Goal: Transaction & Acquisition: Download file/media

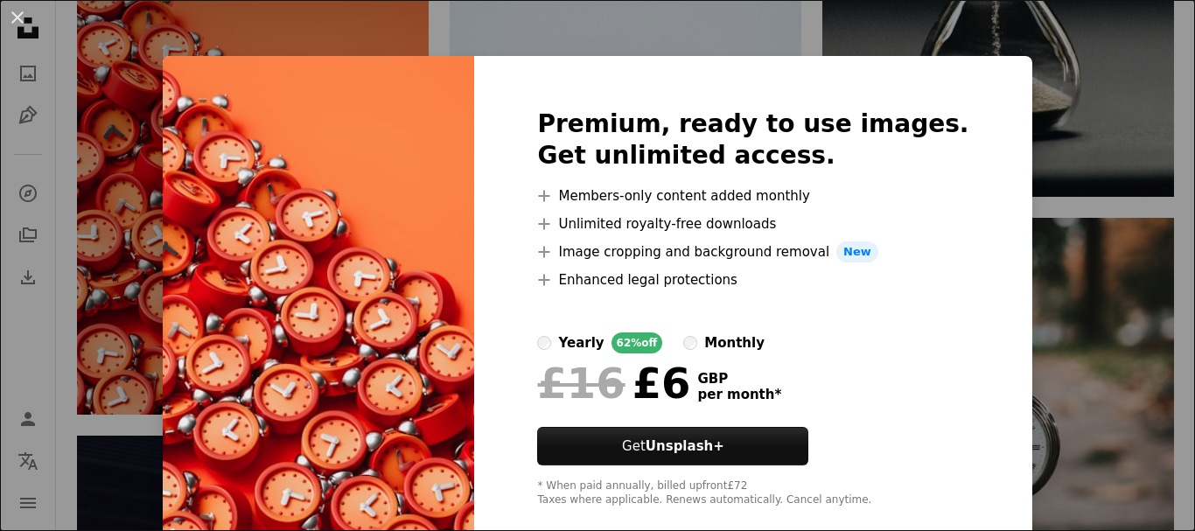
scroll to position [31, 0]
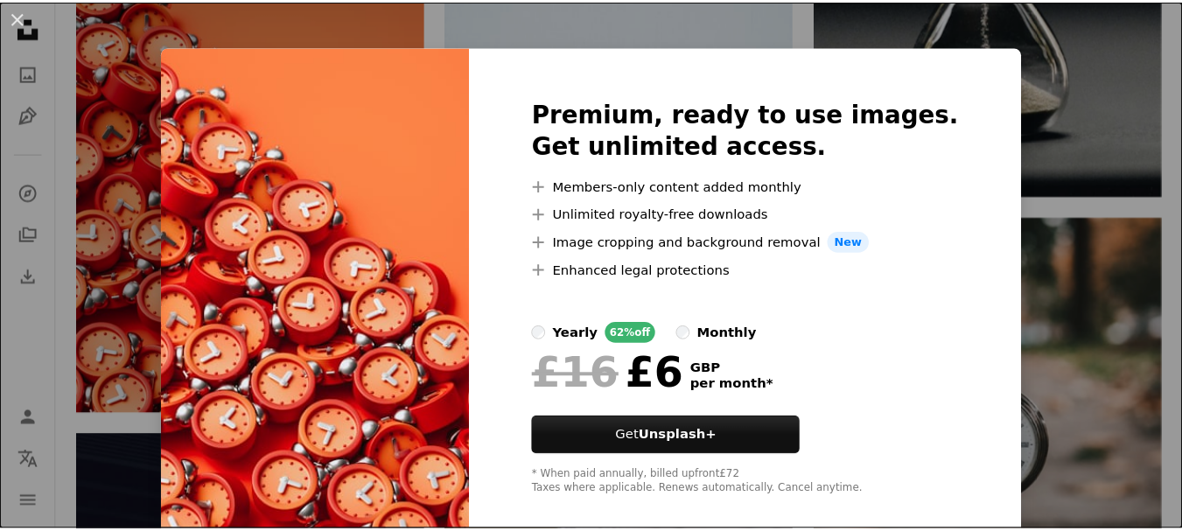
scroll to position [0, 0]
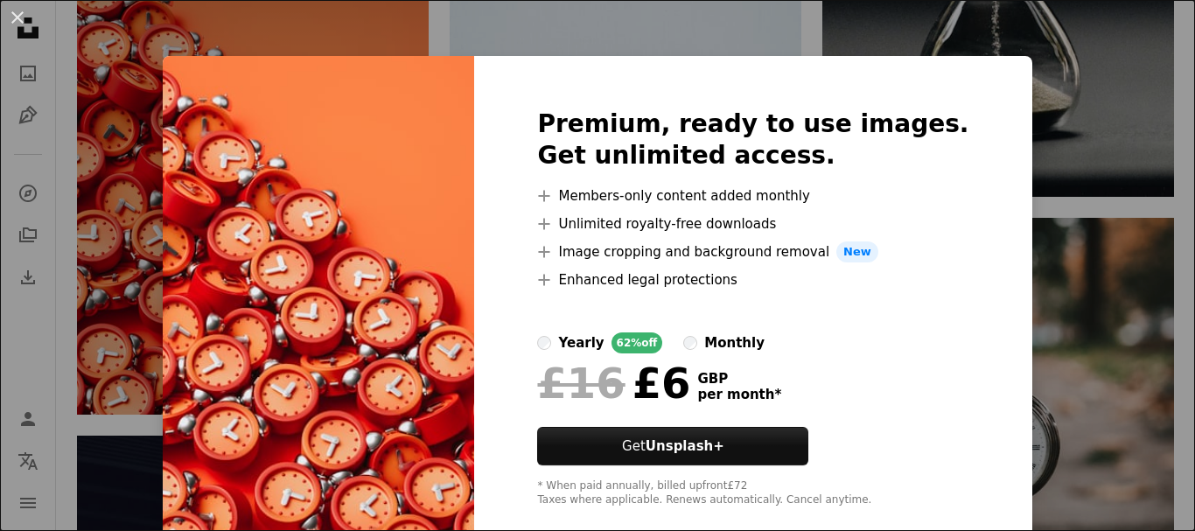
click at [70, 367] on div "An X shape Premium, ready to use images. Get unlimited access. A plus sign Memb…" at bounding box center [597, 265] width 1195 height 531
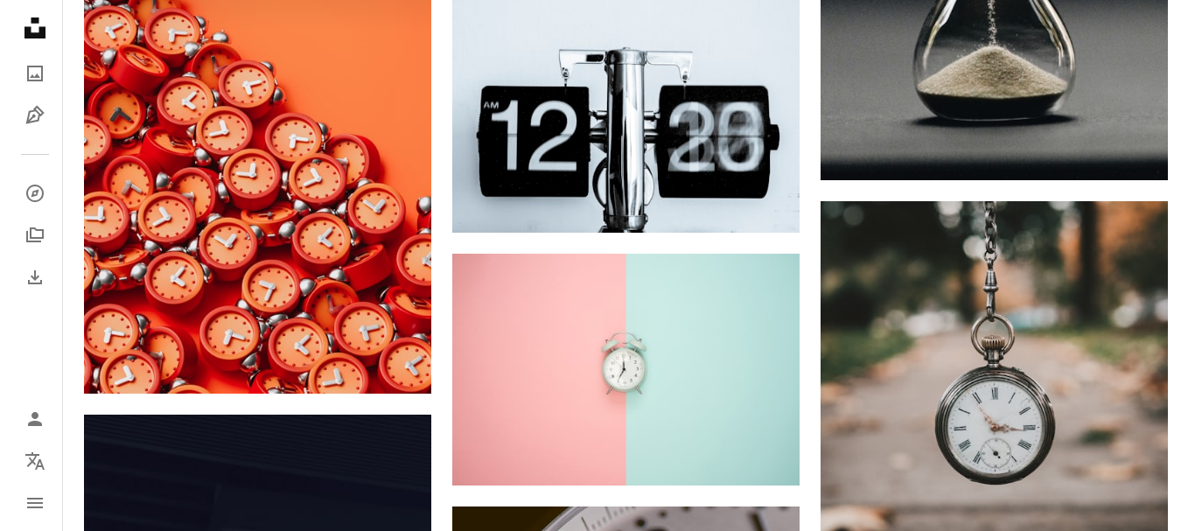
scroll to position [1225, 0]
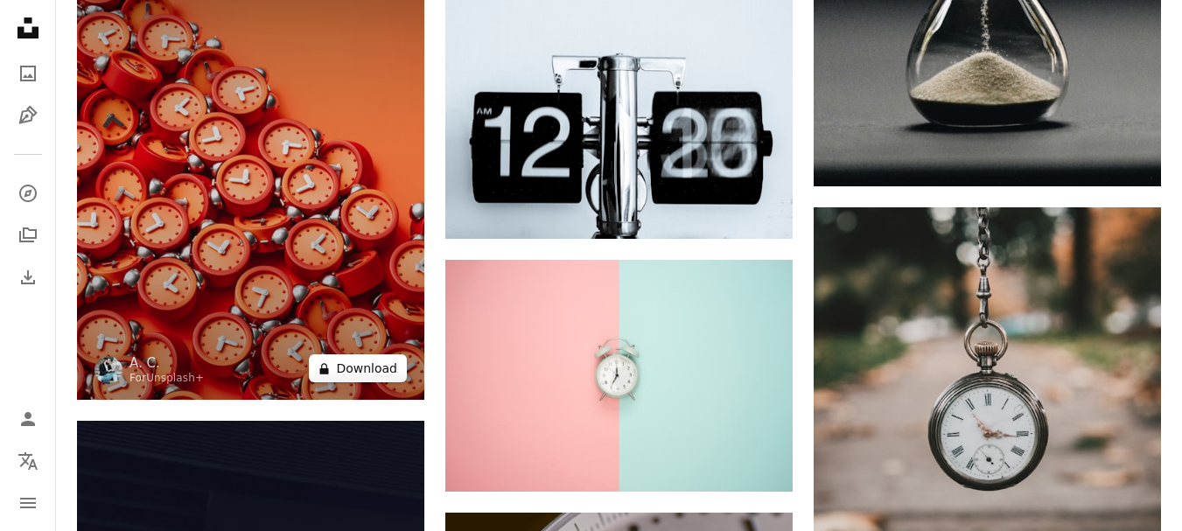
click at [389, 370] on button "A lock Download" at bounding box center [358, 368] width 98 height 28
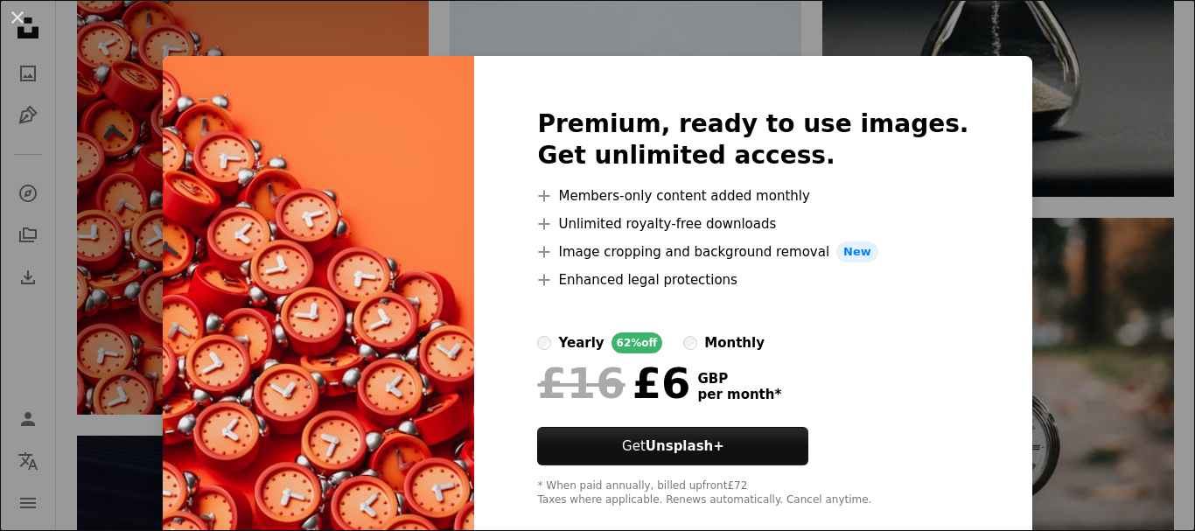
click at [1124, 154] on div "An X shape Premium, ready to use images. Get unlimited access. A plus sign Memb…" at bounding box center [597, 265] width 1195 height 531
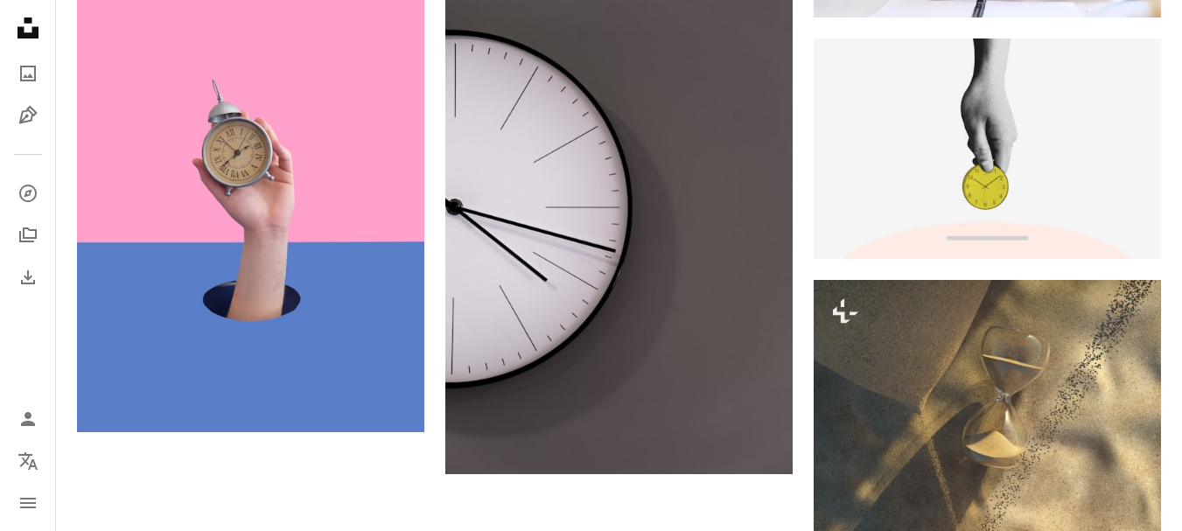
scroll to position [2362, 0]
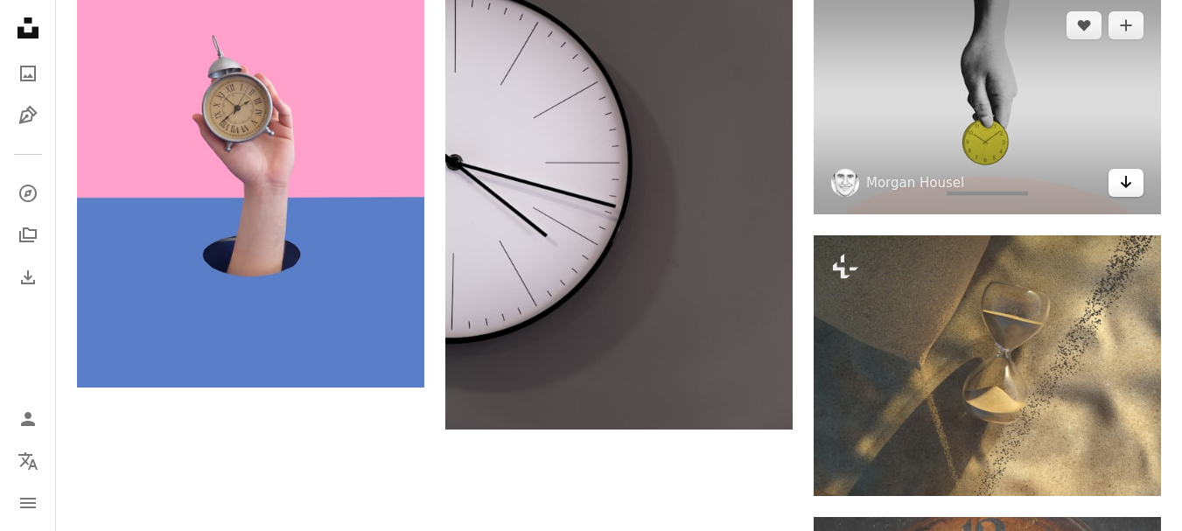
click at [1128, 186] on icon "Download" at bounding box center [1126, 182] width 11 height 12
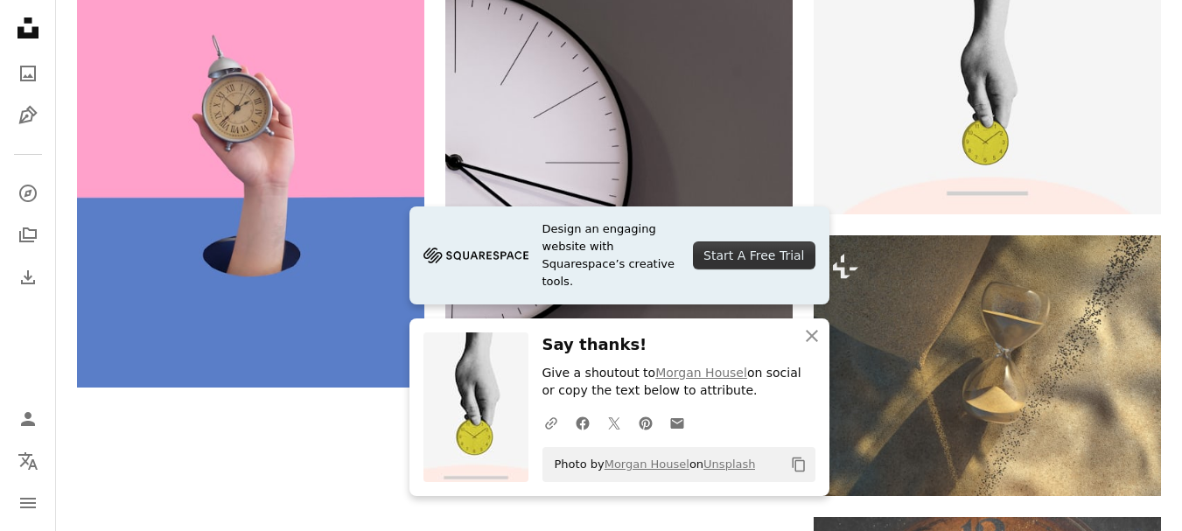
click at [810, 336] on icon "button" at bounding box center [812, 336] width 12 height 12
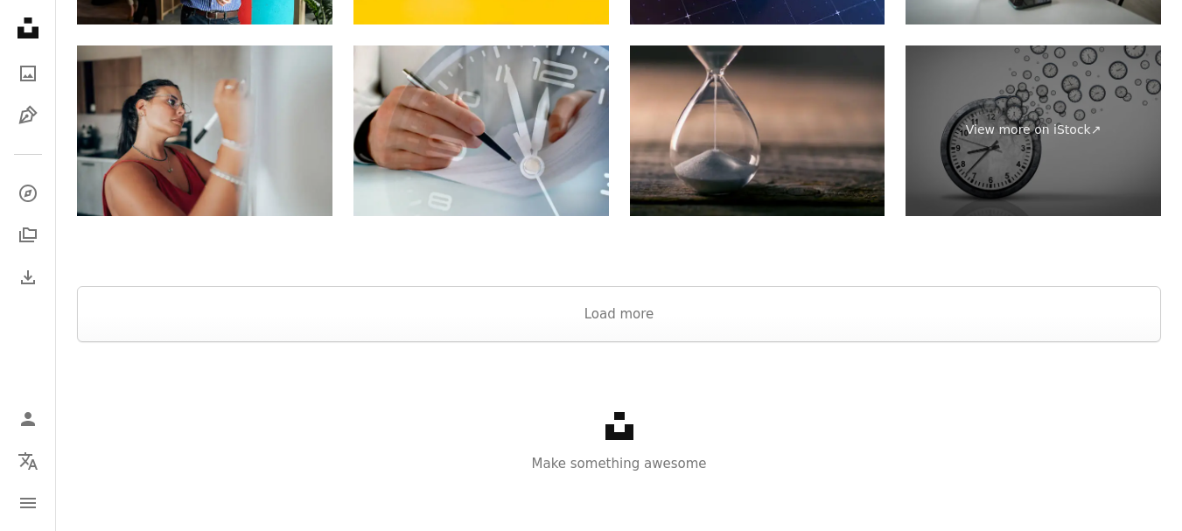
scroll to position [3424, 0]
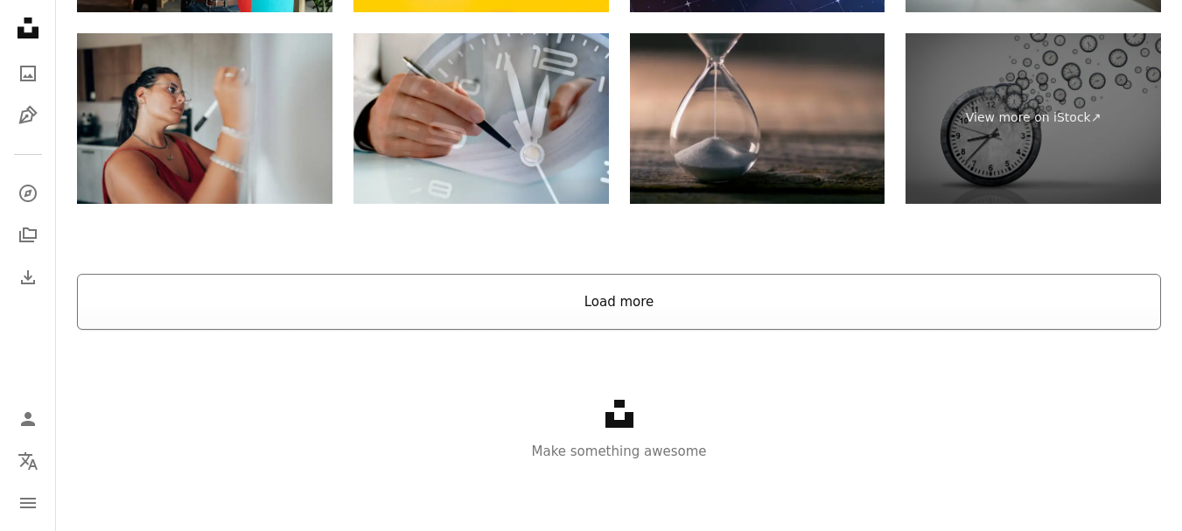
click at [543, 306] on button "Load more" at bounding box center [619, 302] width 1084 height 56
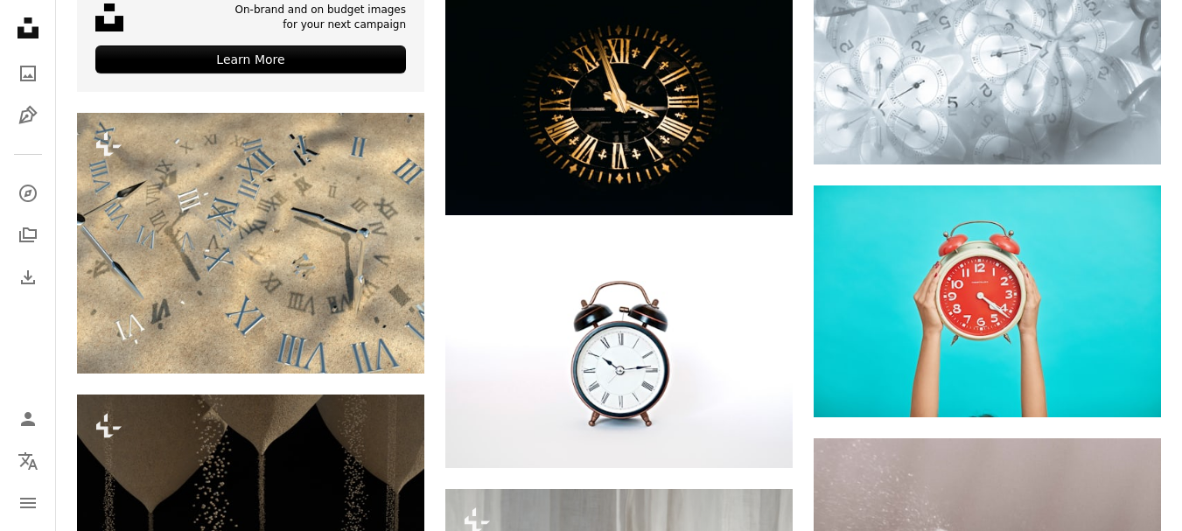
scroll to position [4998, 0]
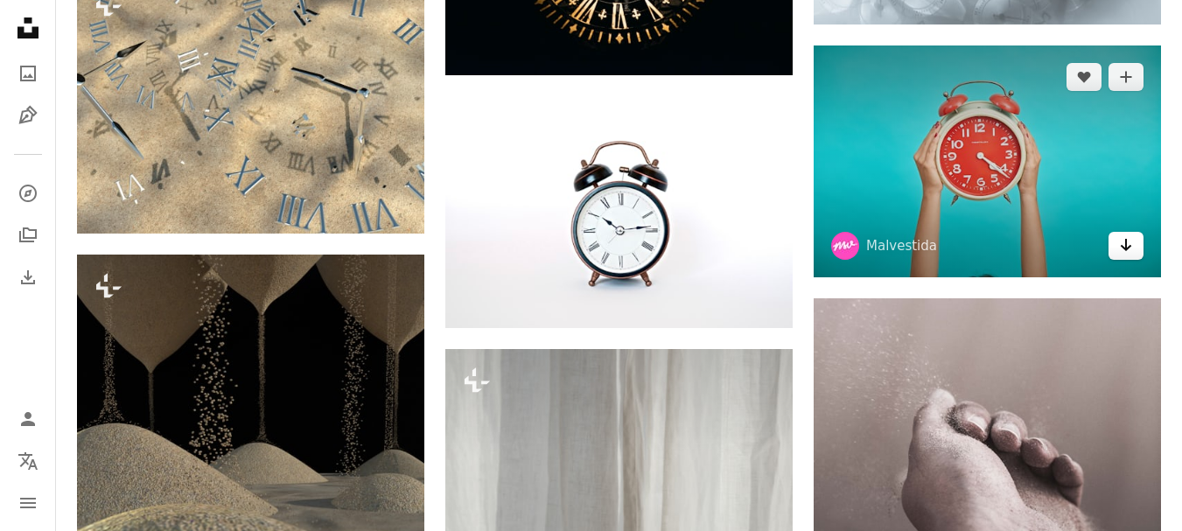
click at [1133, 241] on link "Arrow pointing down" at bounding box center [1125, 246] width 35 height 28
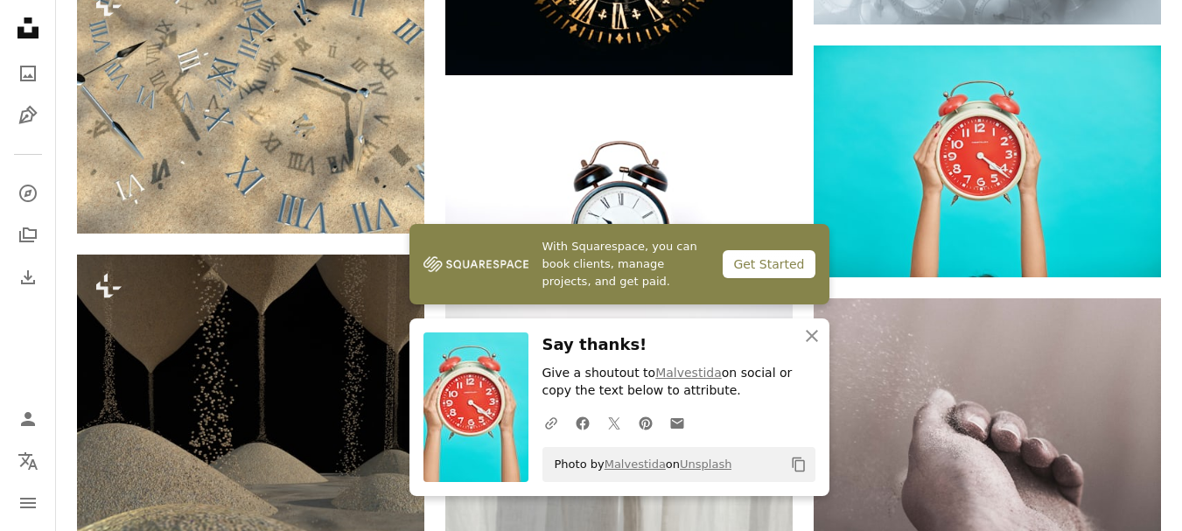
click at [813, 333] on icon "button" at bounding box center [812, 336] width 12 height 12
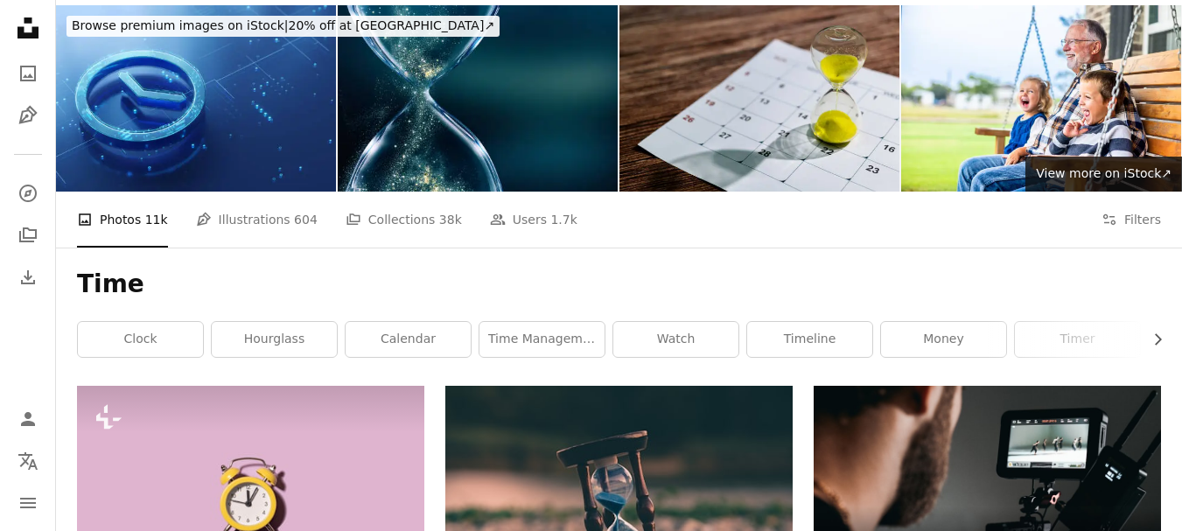
scroll to position [0, 0]
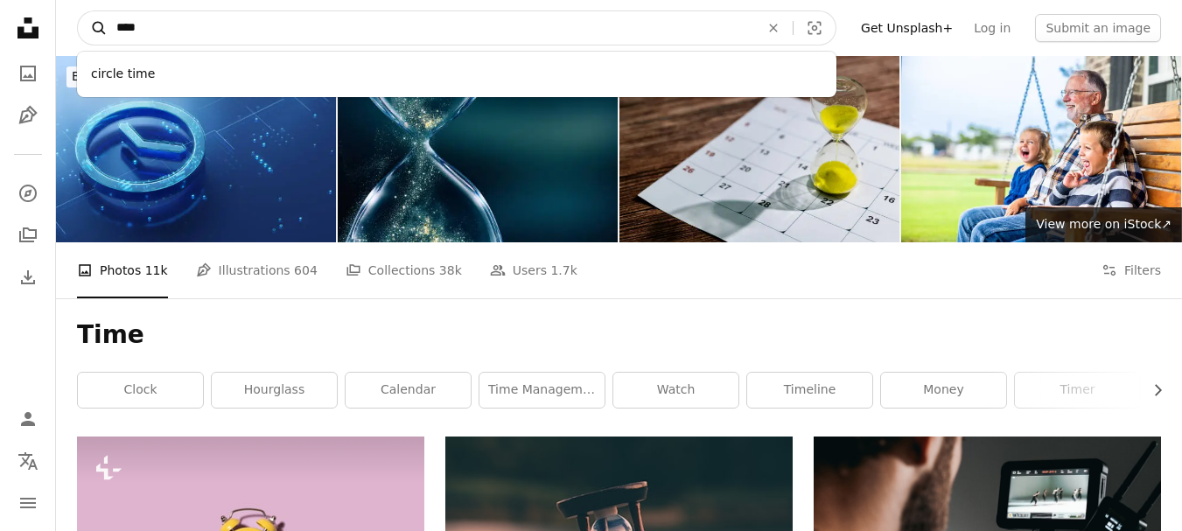
drag, startPoint x: 184, startPoint y: 24, endPoint x: 101, endPoint y: 32, distance: 82.7
click at [101, 32] on form "A magnifying glass **** circle time An X shape Visual search" at bounding box center [456, 27] width 759 height 35
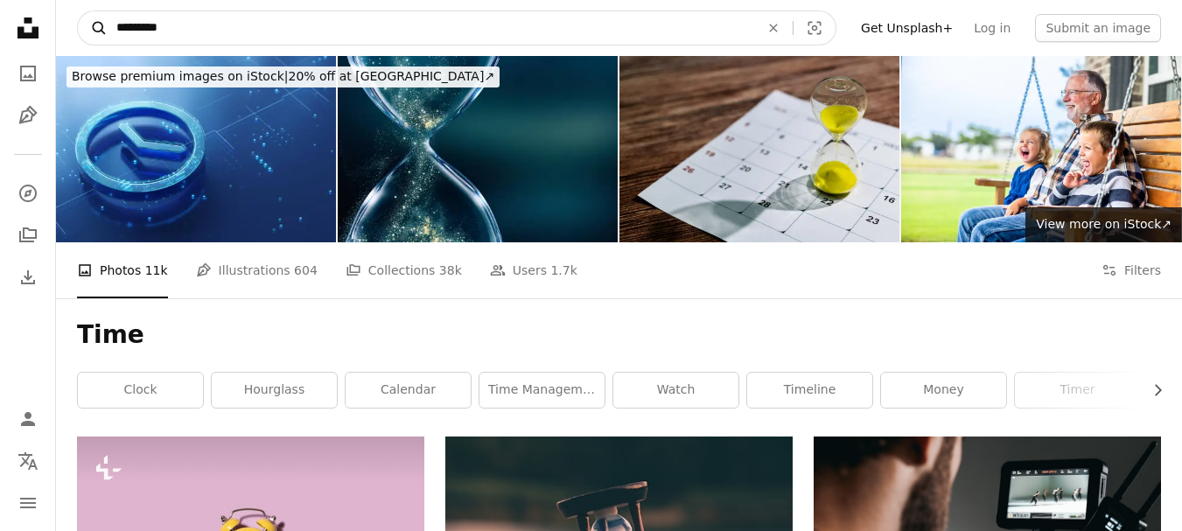
type input "*********"
click at [78, 11] on button "A magnifying glass" at bounding box center [93, 27] width 30 height 33
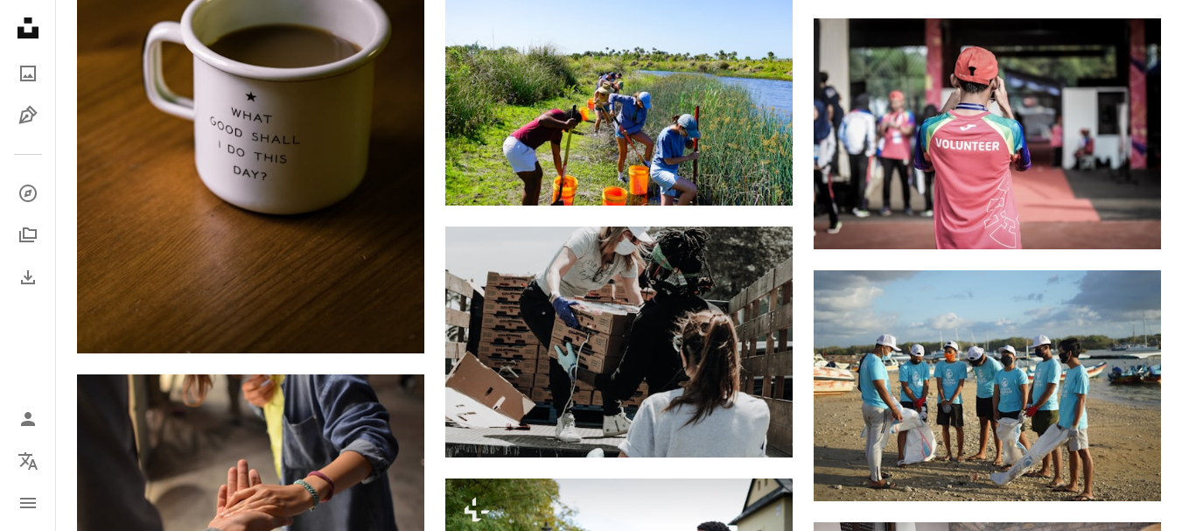
scroll to position [1050, 0]
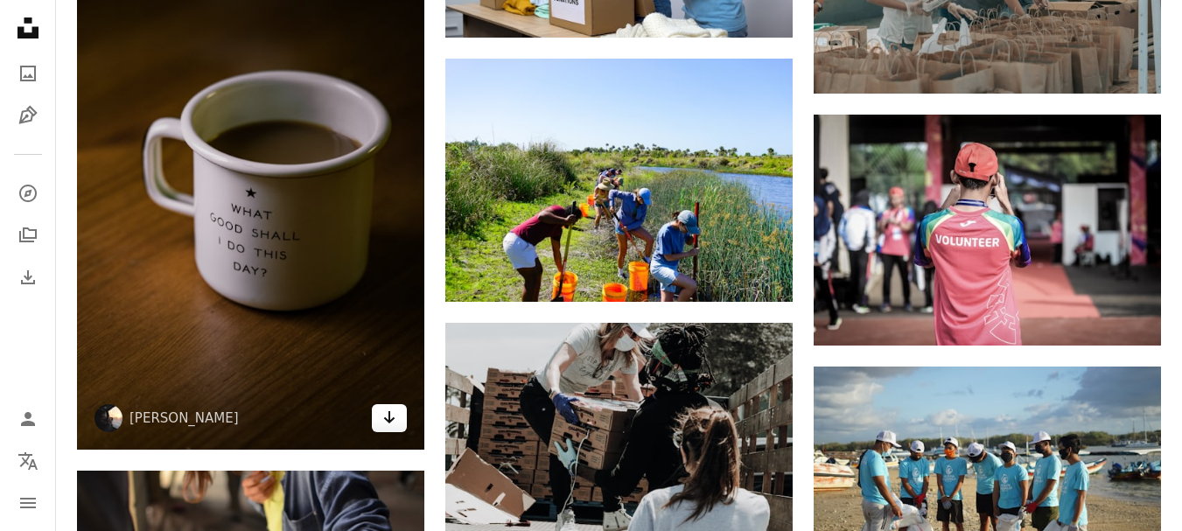
click at [388, 419] on icon "Arrow pointing down" at bounding box center [389, 417] width 14 height 21
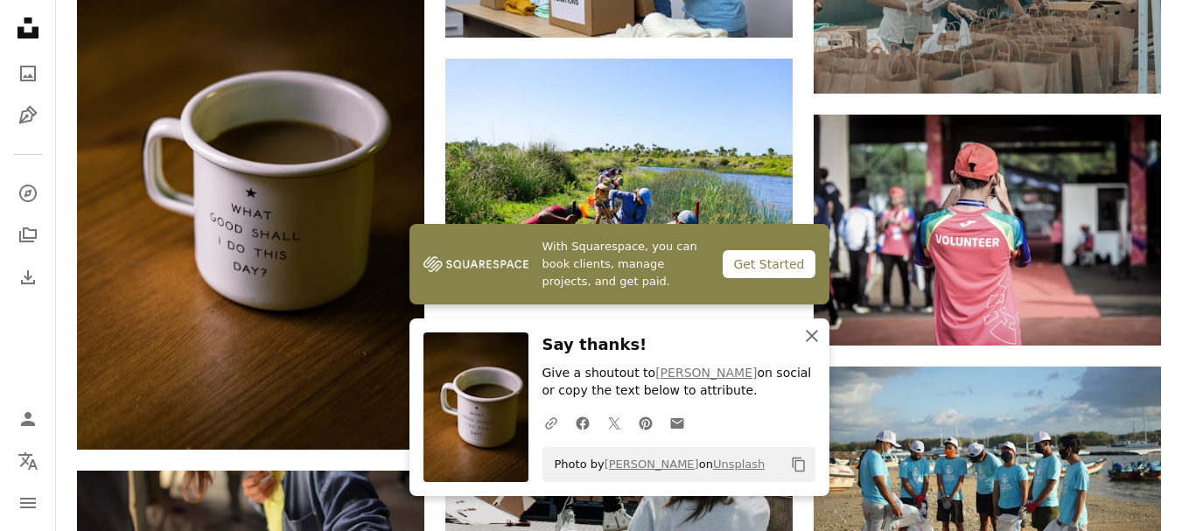
click at [810, 331] on icon "An X shape" at bounding box center [811, 335] width 21 height 21
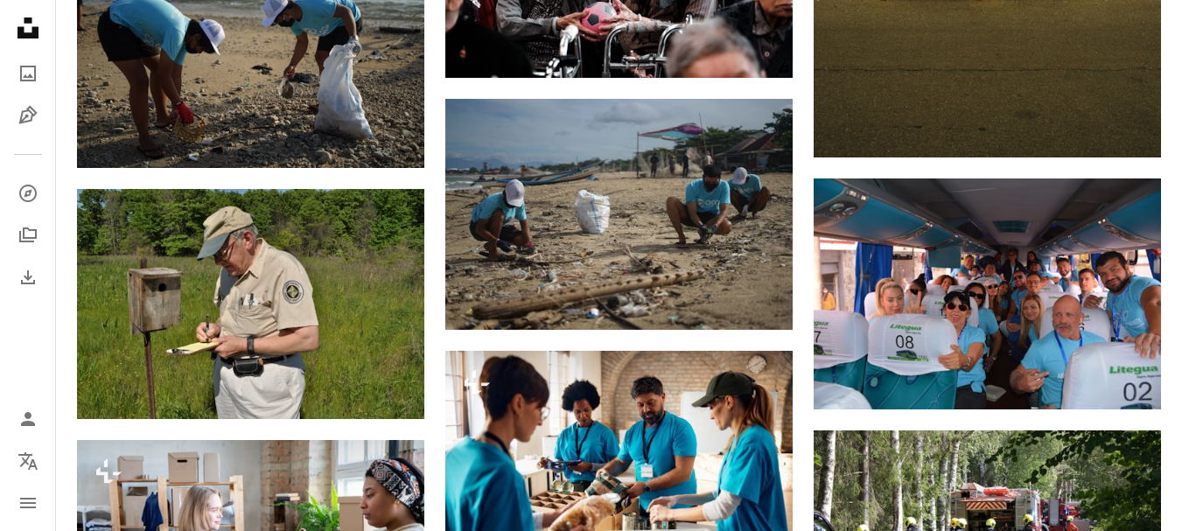
scroll to position [13121, 0]
